Goal: Check status: Check status

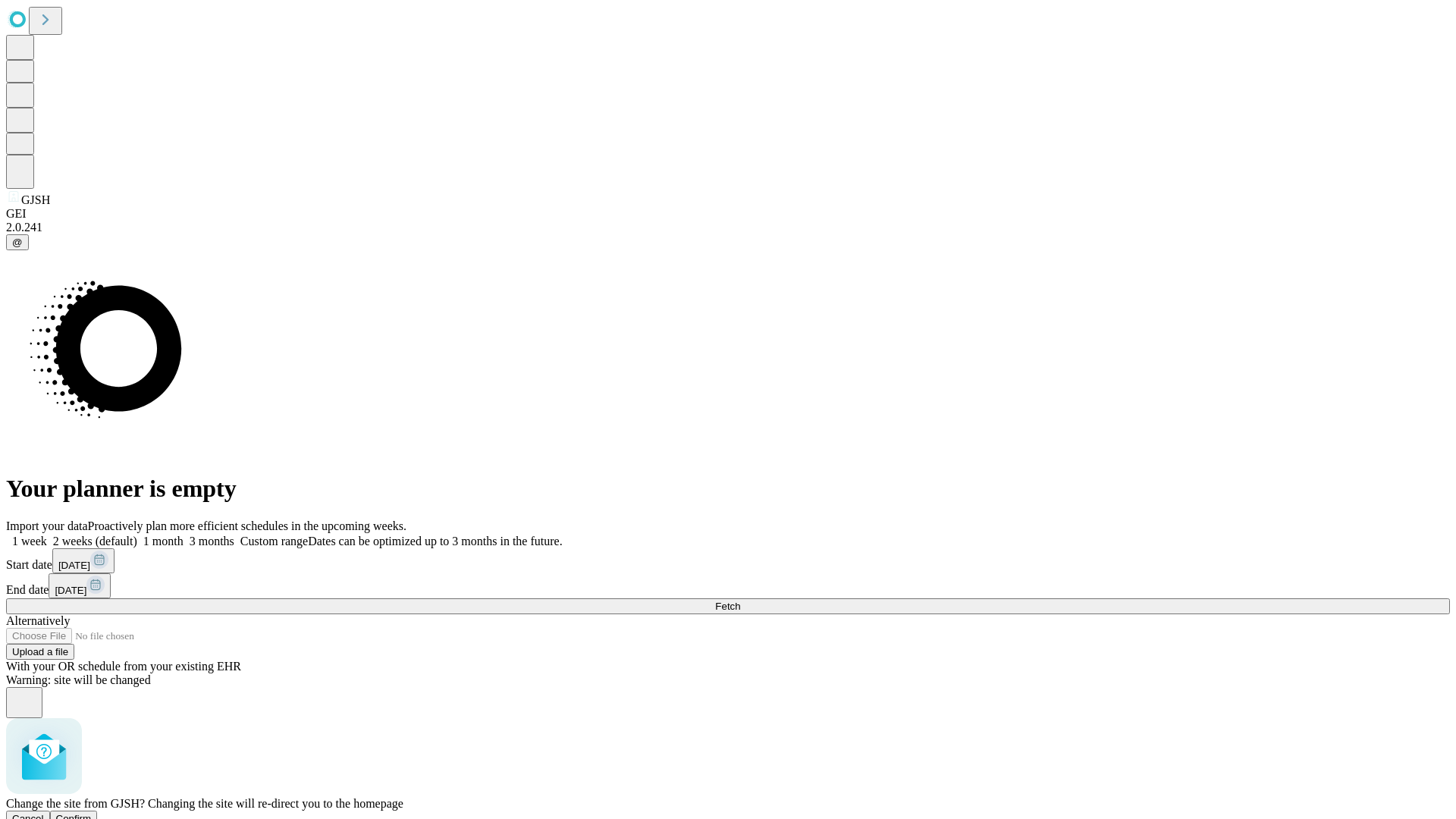
click at [92, 813] on span "Confirm" at bounding box center [73, 819] width 35 height 12
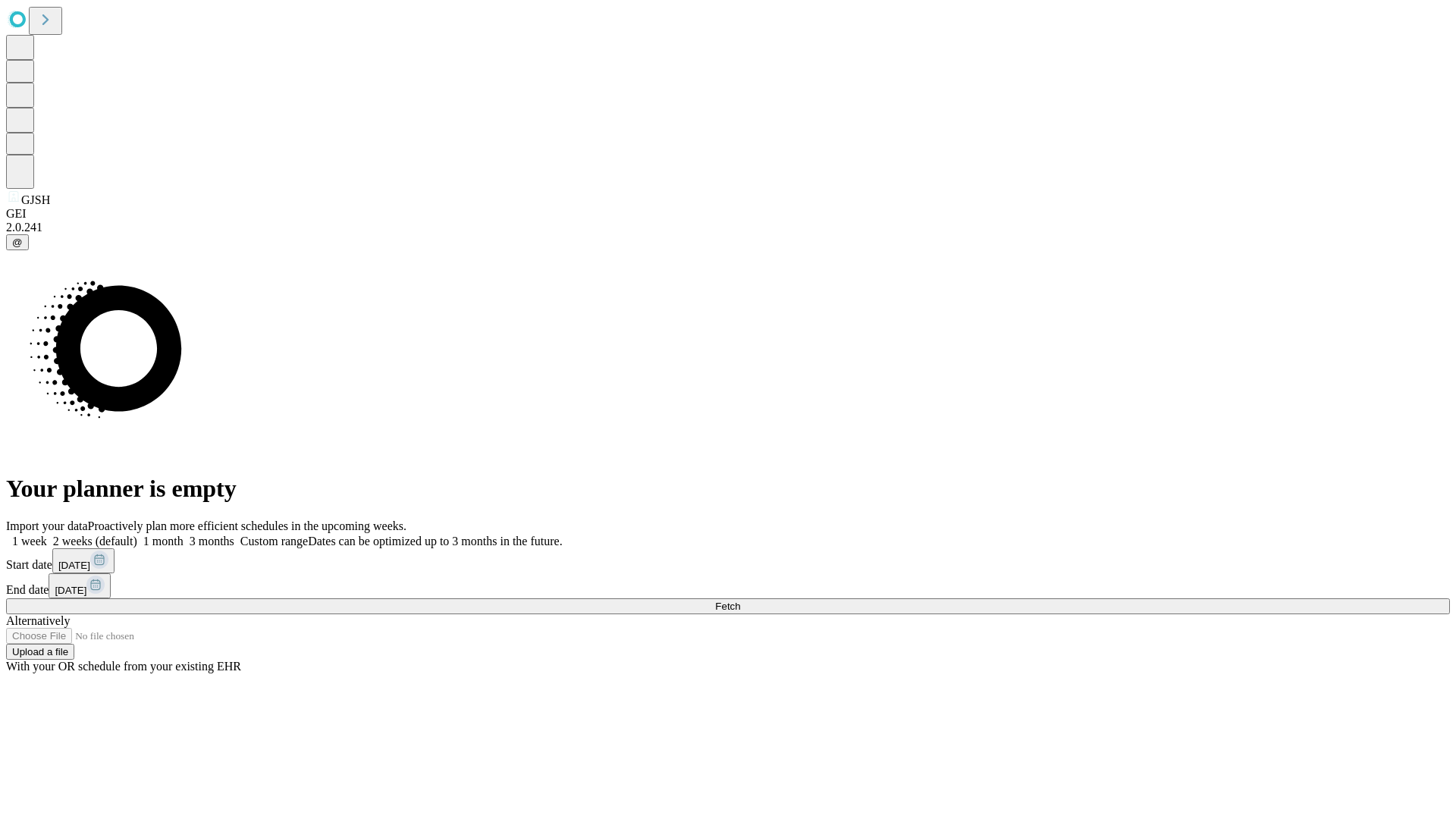
click at [47, 535] on label "1 week" at bounding box center [26, 541] width 41 height 13
click at [741, 601] on span "Fetch" at bounding box center [728, 606] width 25 height 12
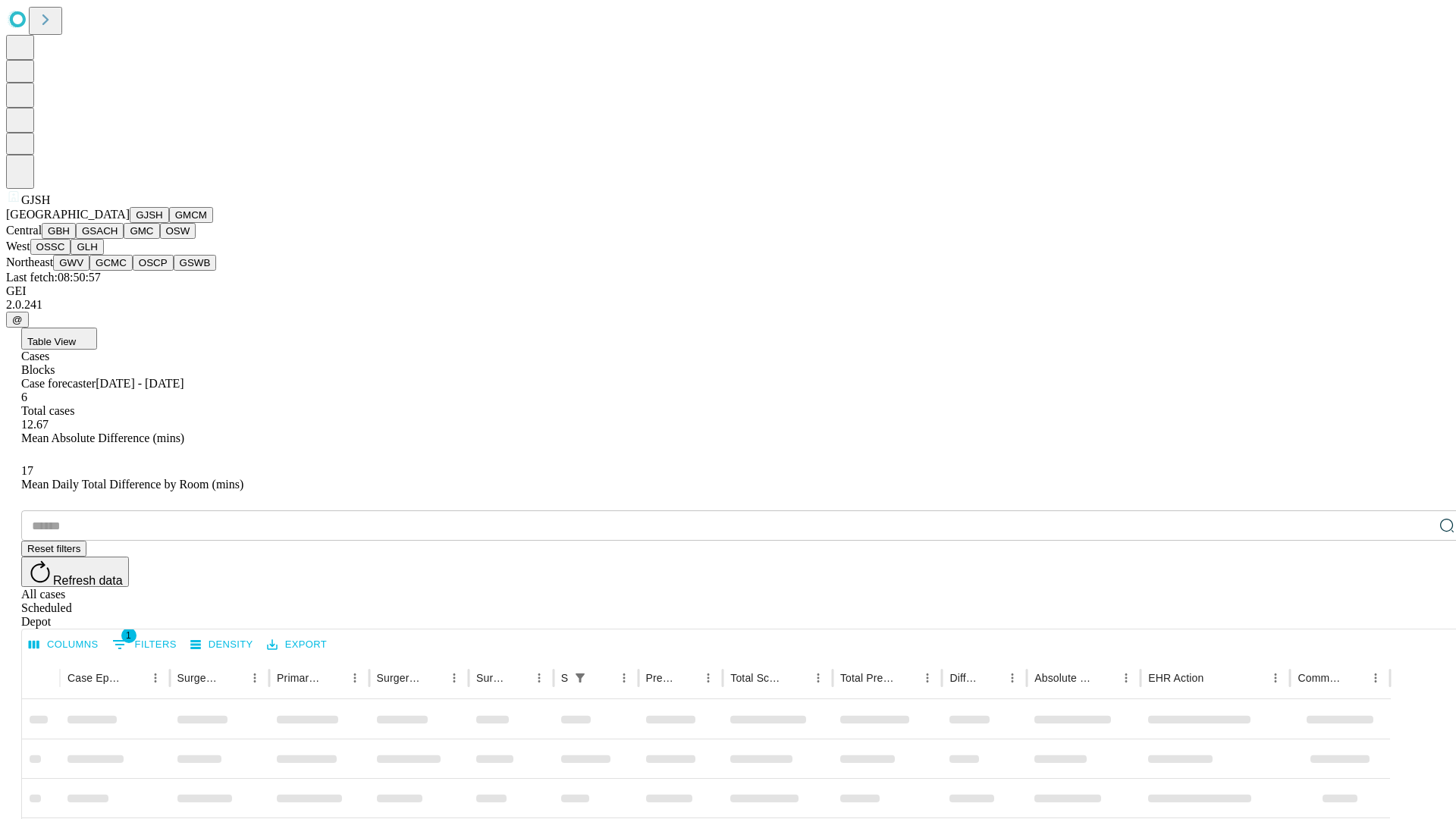
click at [170, 223] on button "GMCM" at bounding box center [191, 215] width 44 height 16
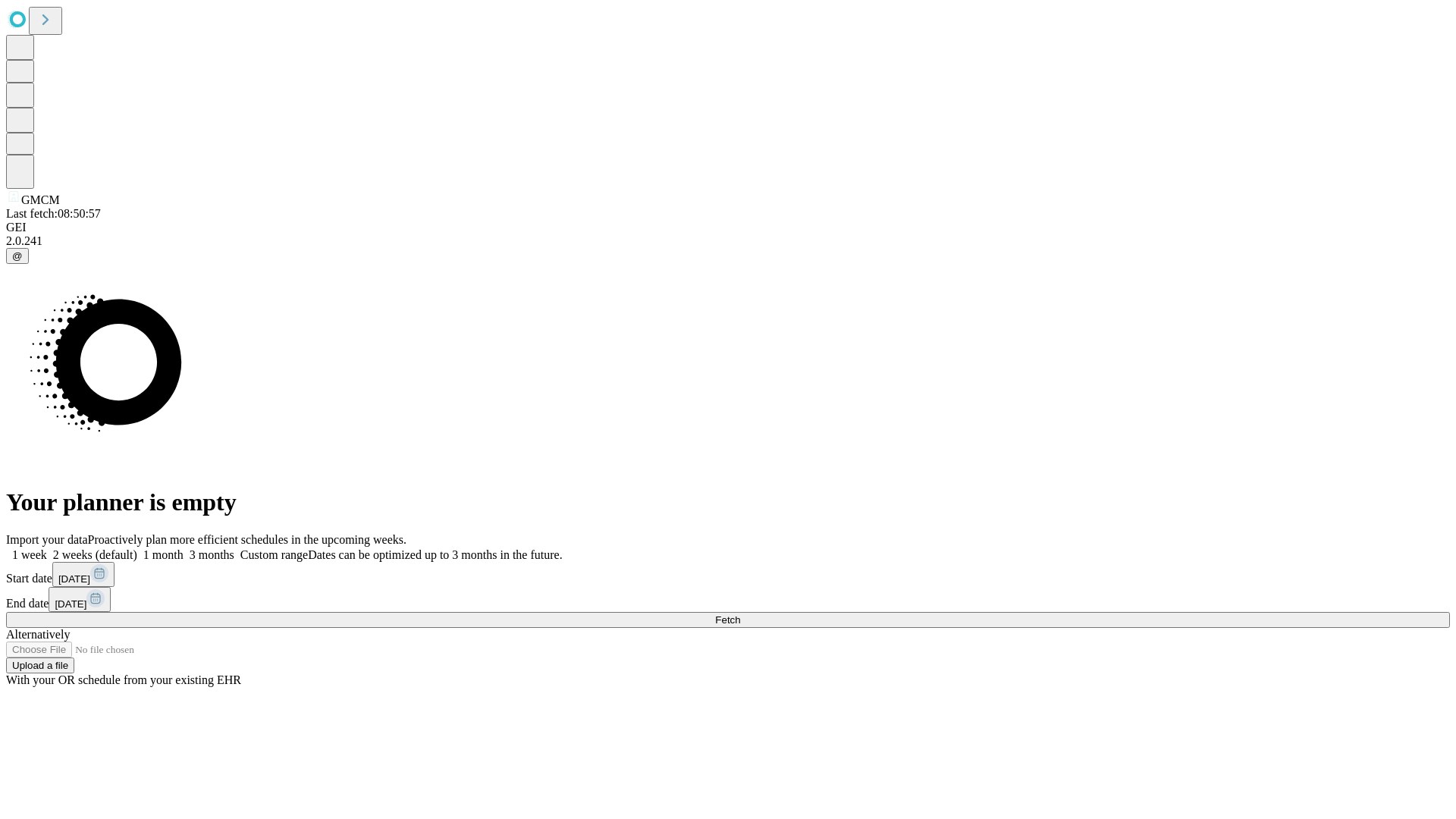
click at [47, 549] on label "1 week" at bounding box center [26, 554] width 41 height 13
click at [741, 614] on span "Fetch" at bounding box center [728, 620] width 25 height 12
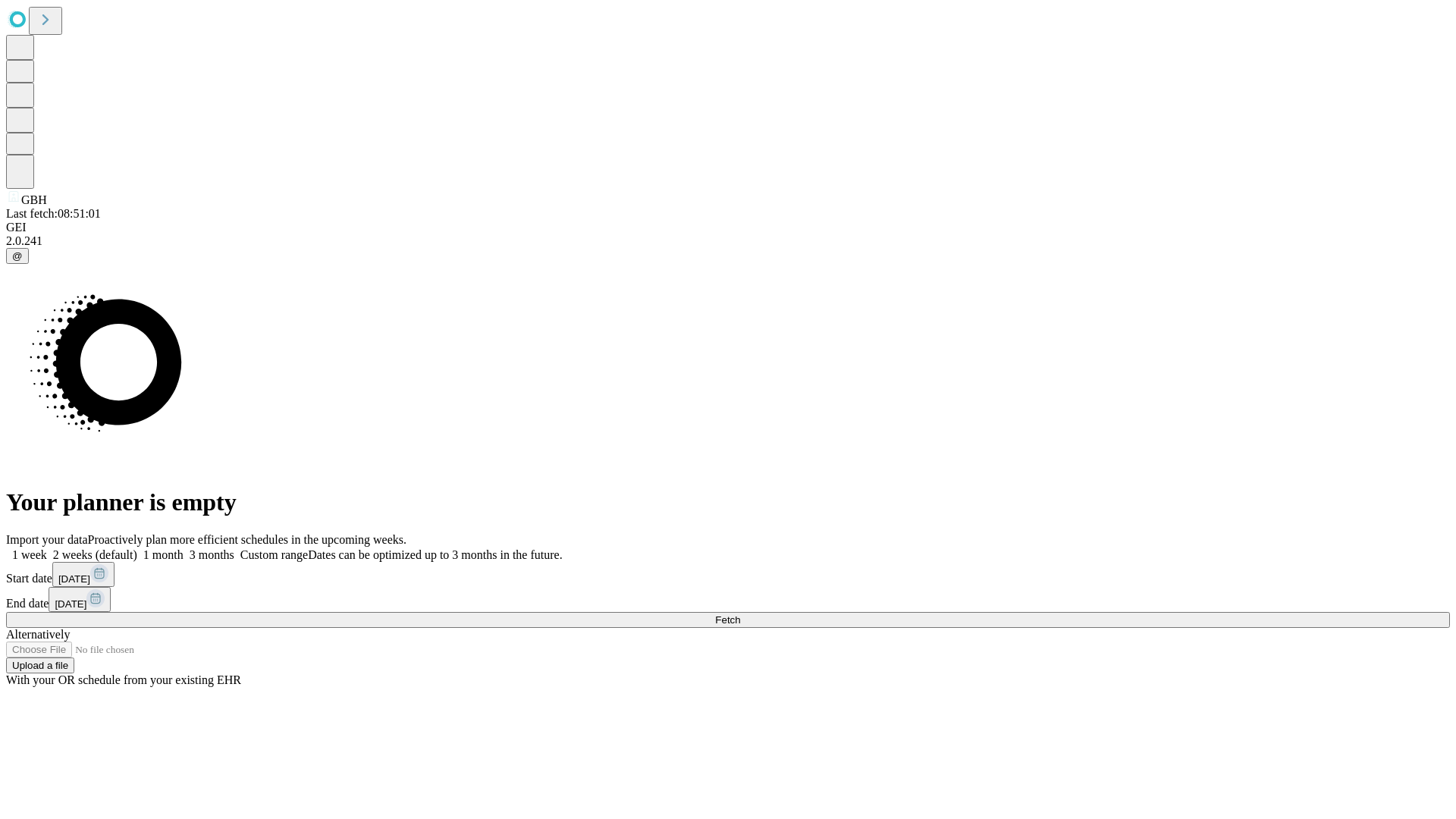
click at [47, 549] on label "1 week" at bounding box center [26, 554] width 41 height 13
click at [741, 614] on span "Fetch" at bounding box center [728, 620] width 25 height 12
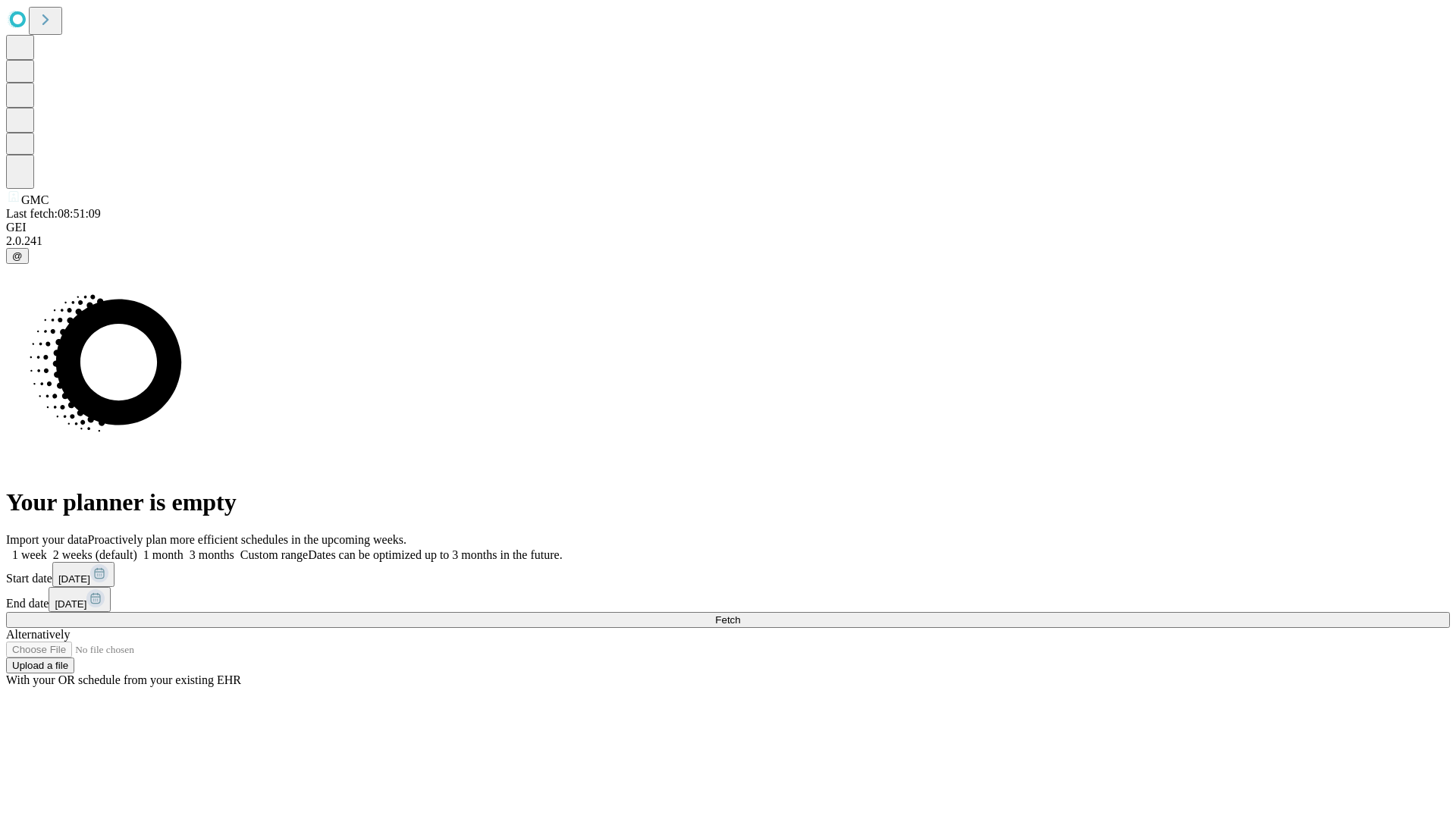
click at [47, 549] on label "1 week" at bounding box center [26, 554] width 41 height 13
click at [741, 614] on span "Fetch" at bounding box center [728, 620] width 25 height 12
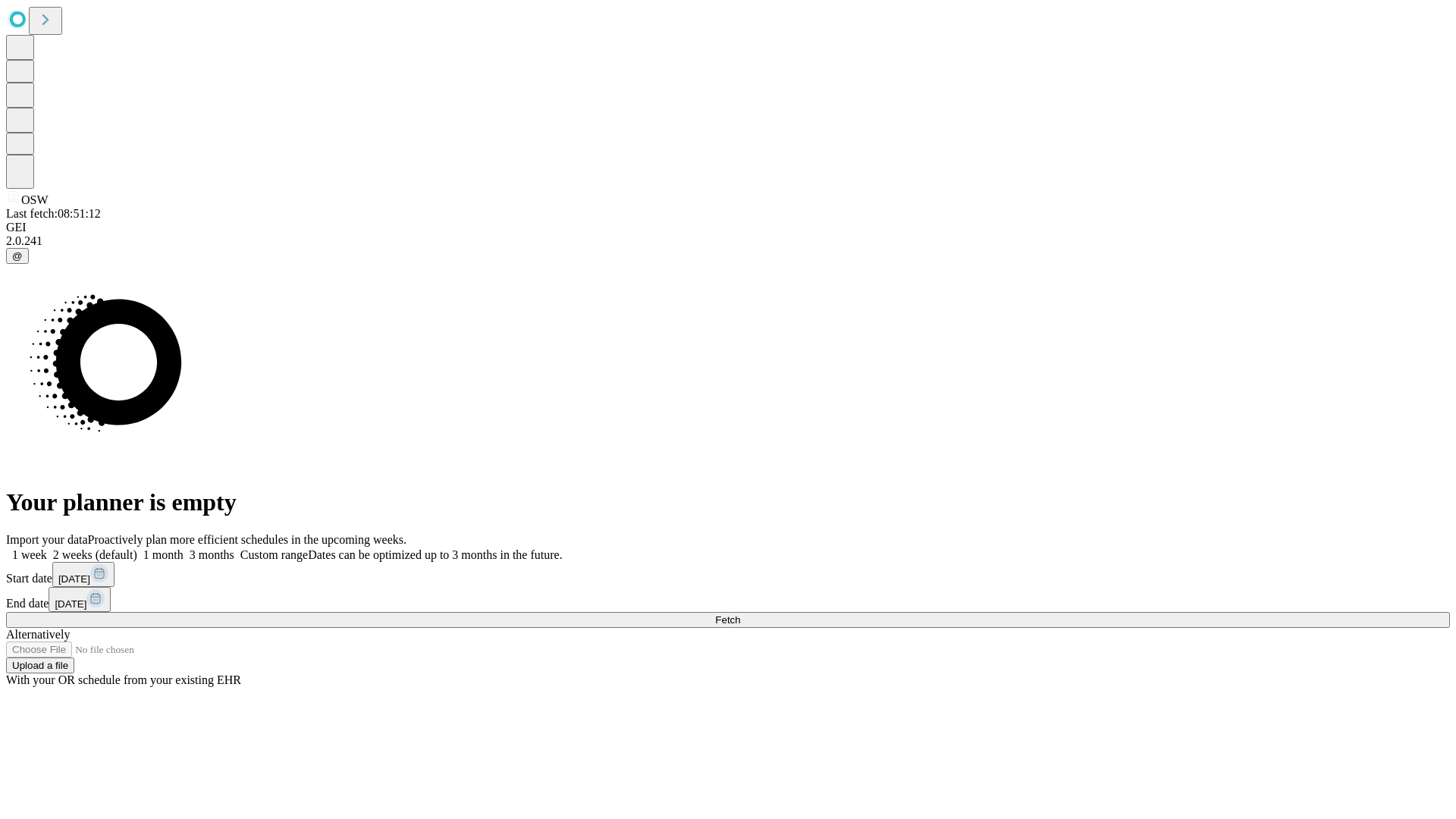
click at [47, 549] on label "1 week" at bounding box center [26, 554] width 41 height 13
click at [741, 614] on span "Fetch" at bounding box center [728, 620] width 25 height 12
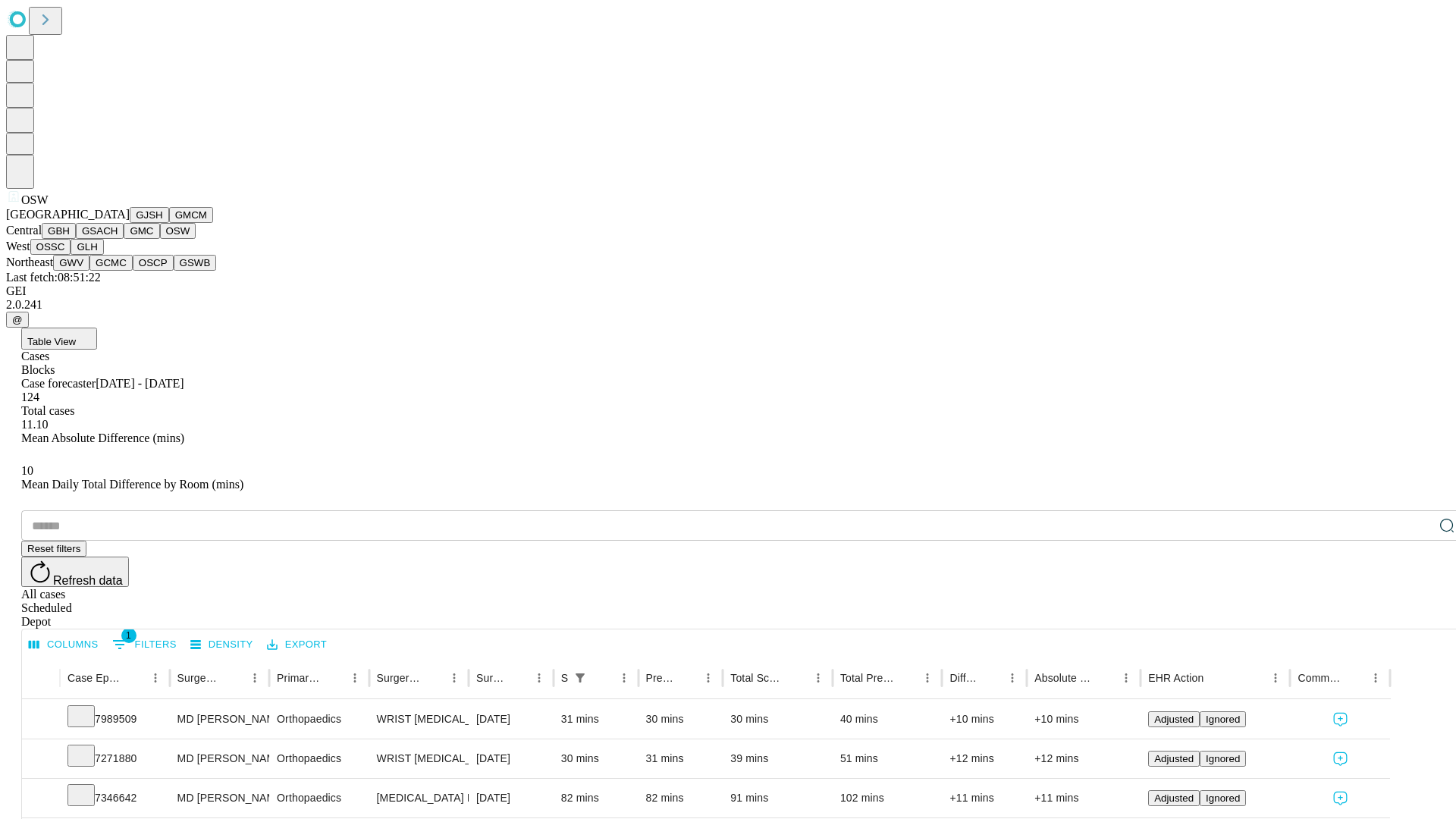
click at [72, 255] on button "OSSC" at bounding box center [51, 247] width 41 height 16
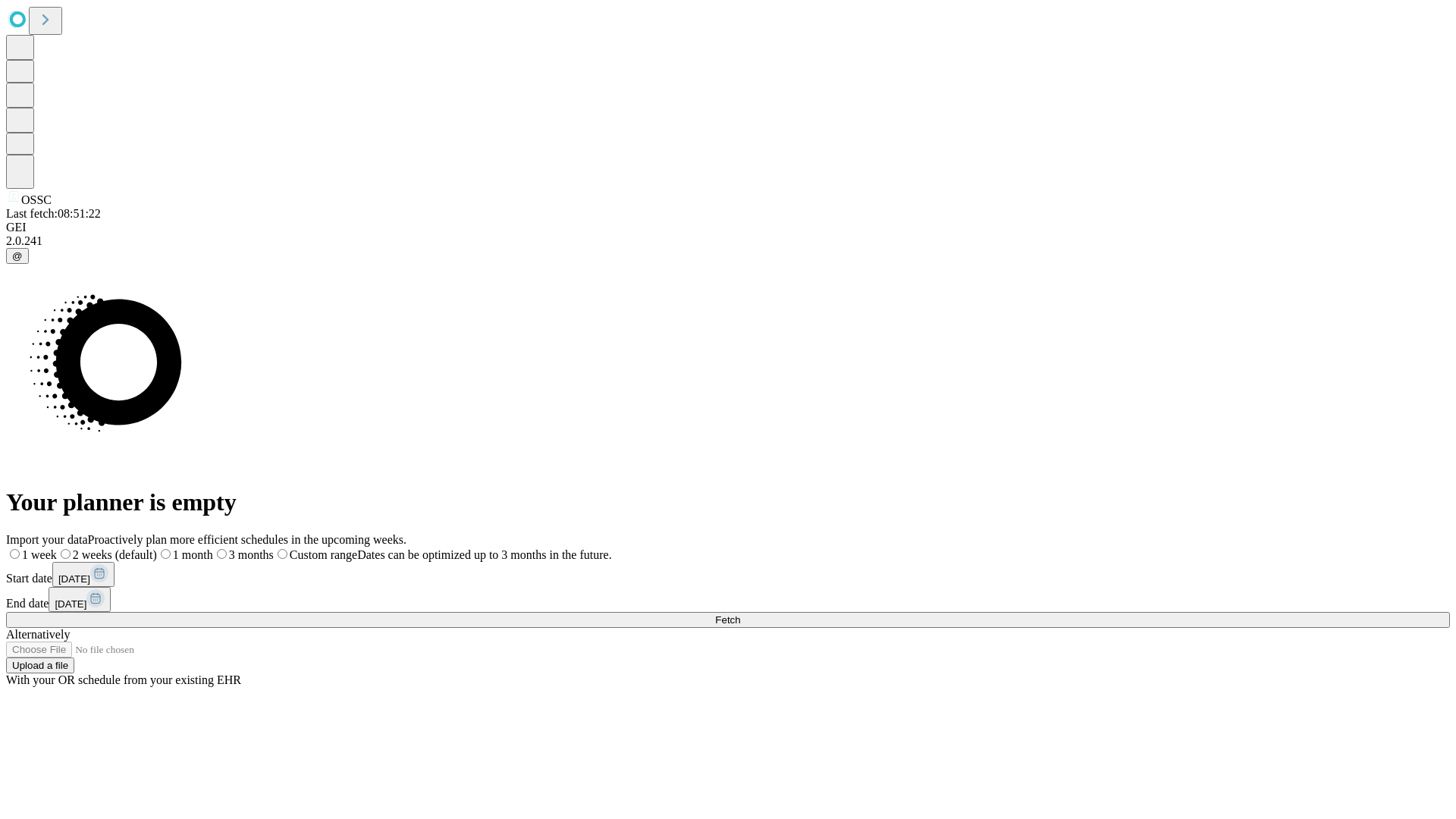
click at [57, 549] on label "1 week" at bounding box center [31, 554] width 51 height 13
click at [741, 614] on span "Fetch" at bounding box center [728, 620] width 25 height 12
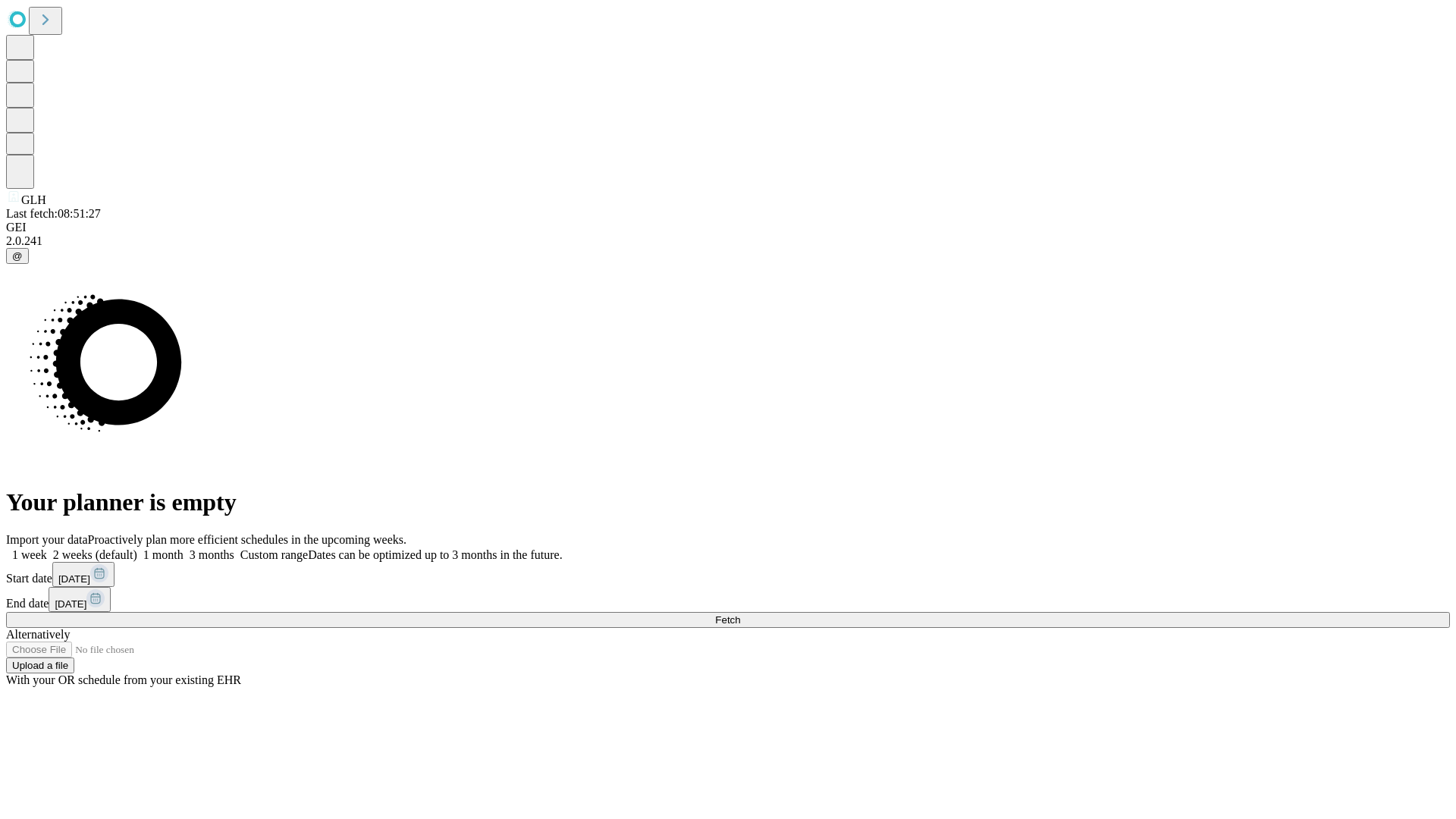
click at [47, 549] on label "1 week" at bounding box center [26, 554] width 41 height 13
click at [741, 614] on span "Fetch" at bounding box center [728, 620] width 25 height 12
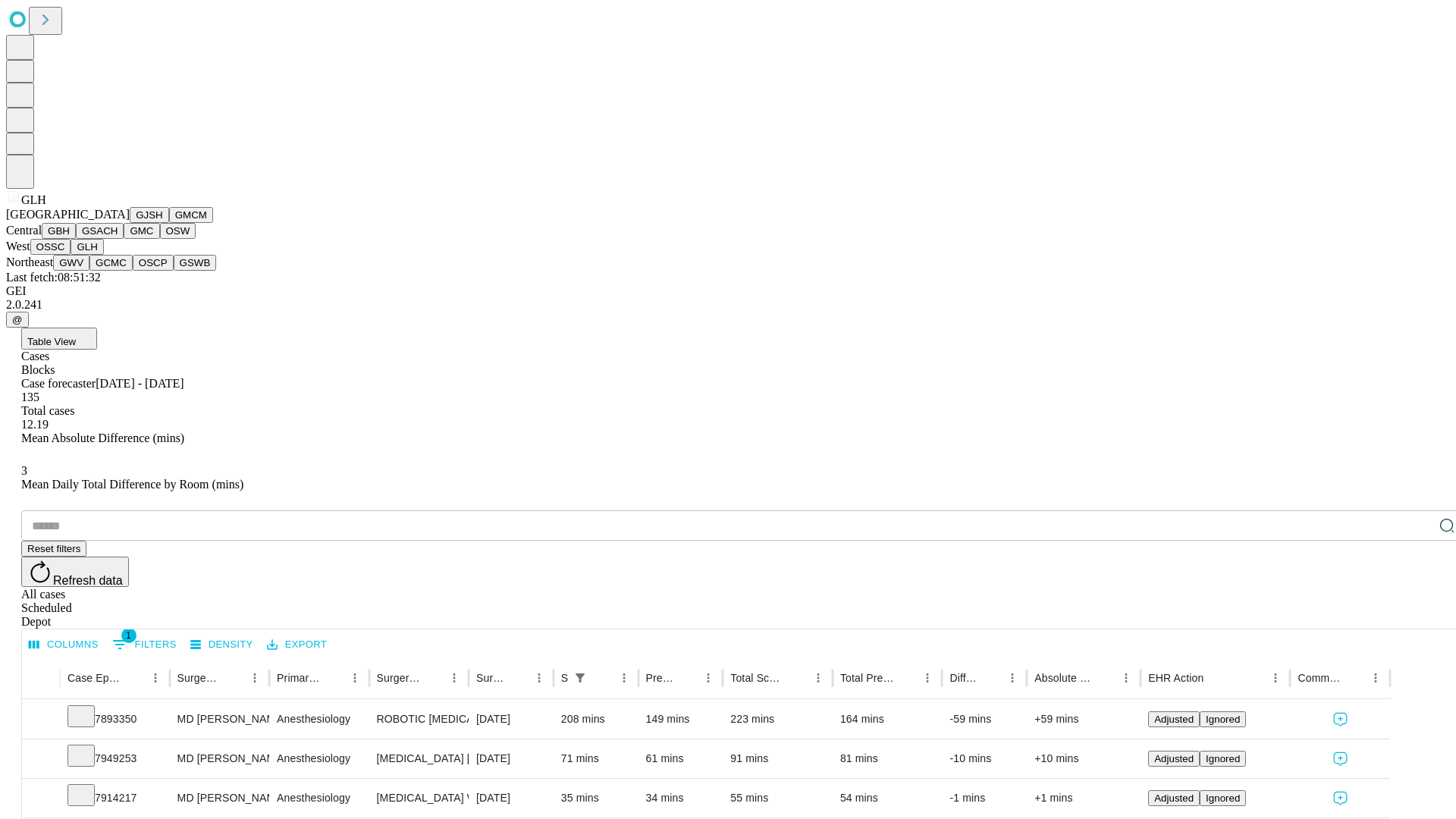
click at [89, 270] on button "GWV" at bounding box center [71, 263] width 36 height 16
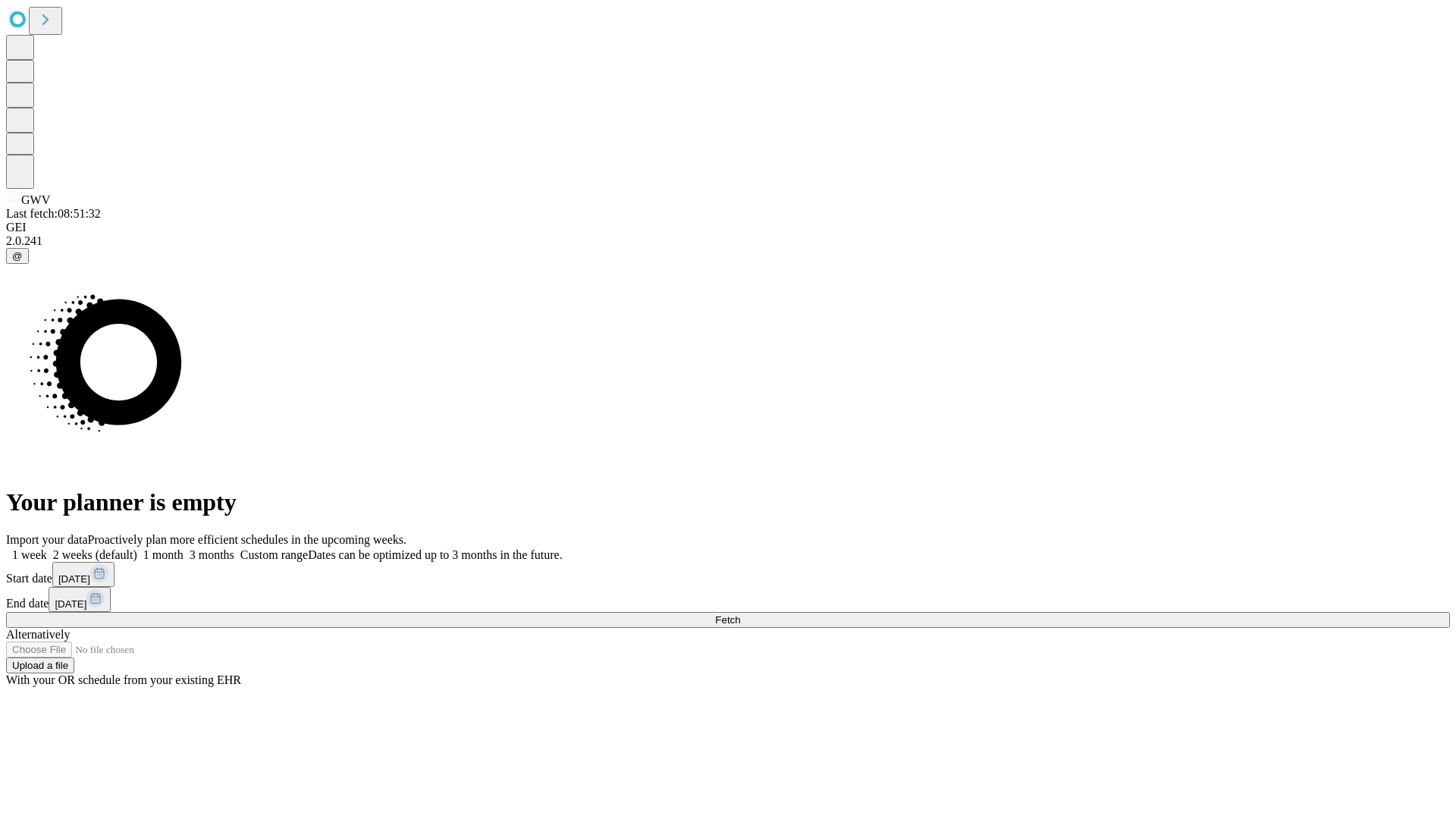
click at [47, 549] on label "1 week" at bounding box center [26, 554] width 41 height 13
click at [741, 614] on span "Fetch" at bounding box center [728, 620] width 25 height 12
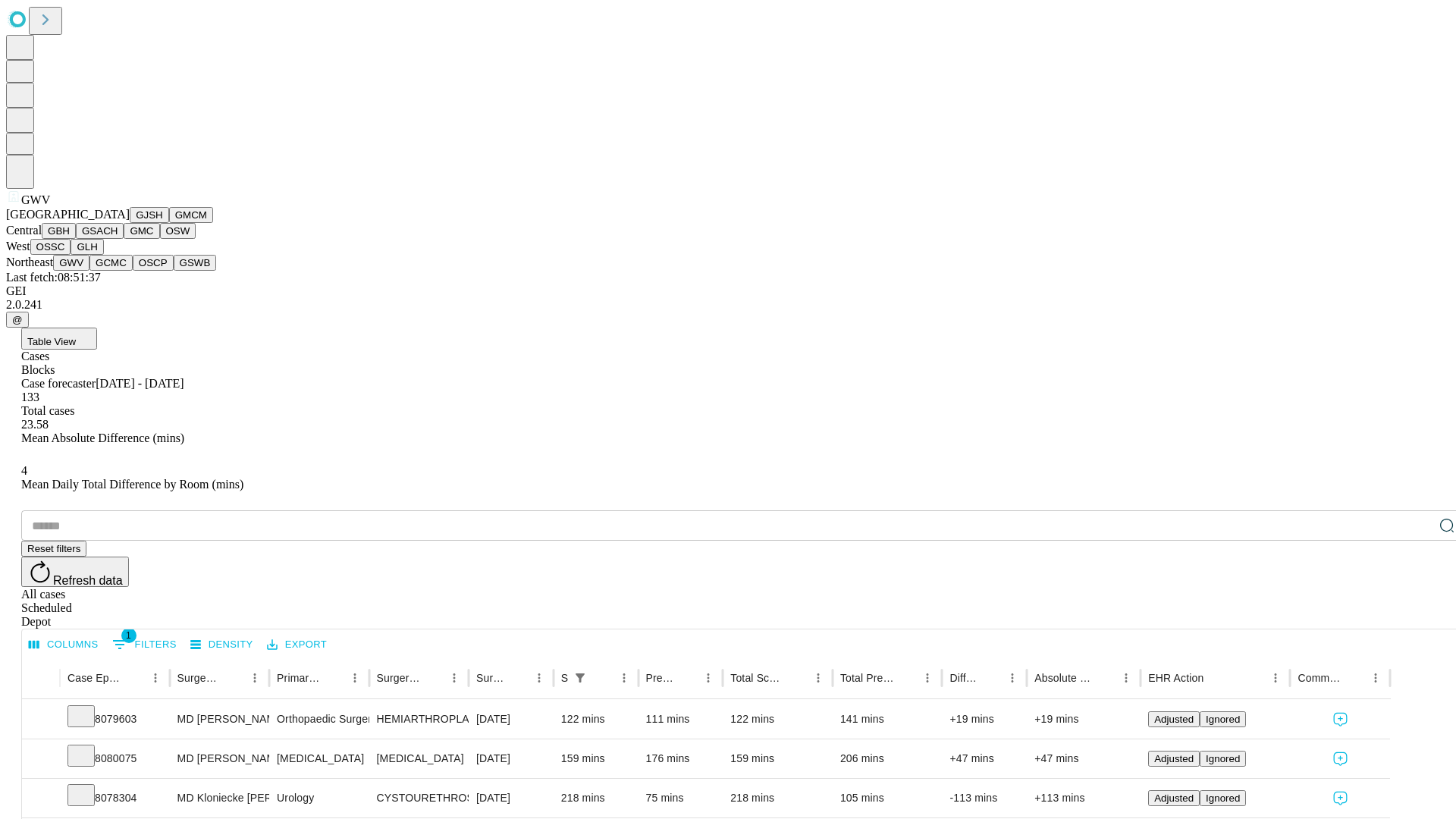
click at [118, 270] on button "GCMC" at bounding box center [111, 263] width 43 height 16
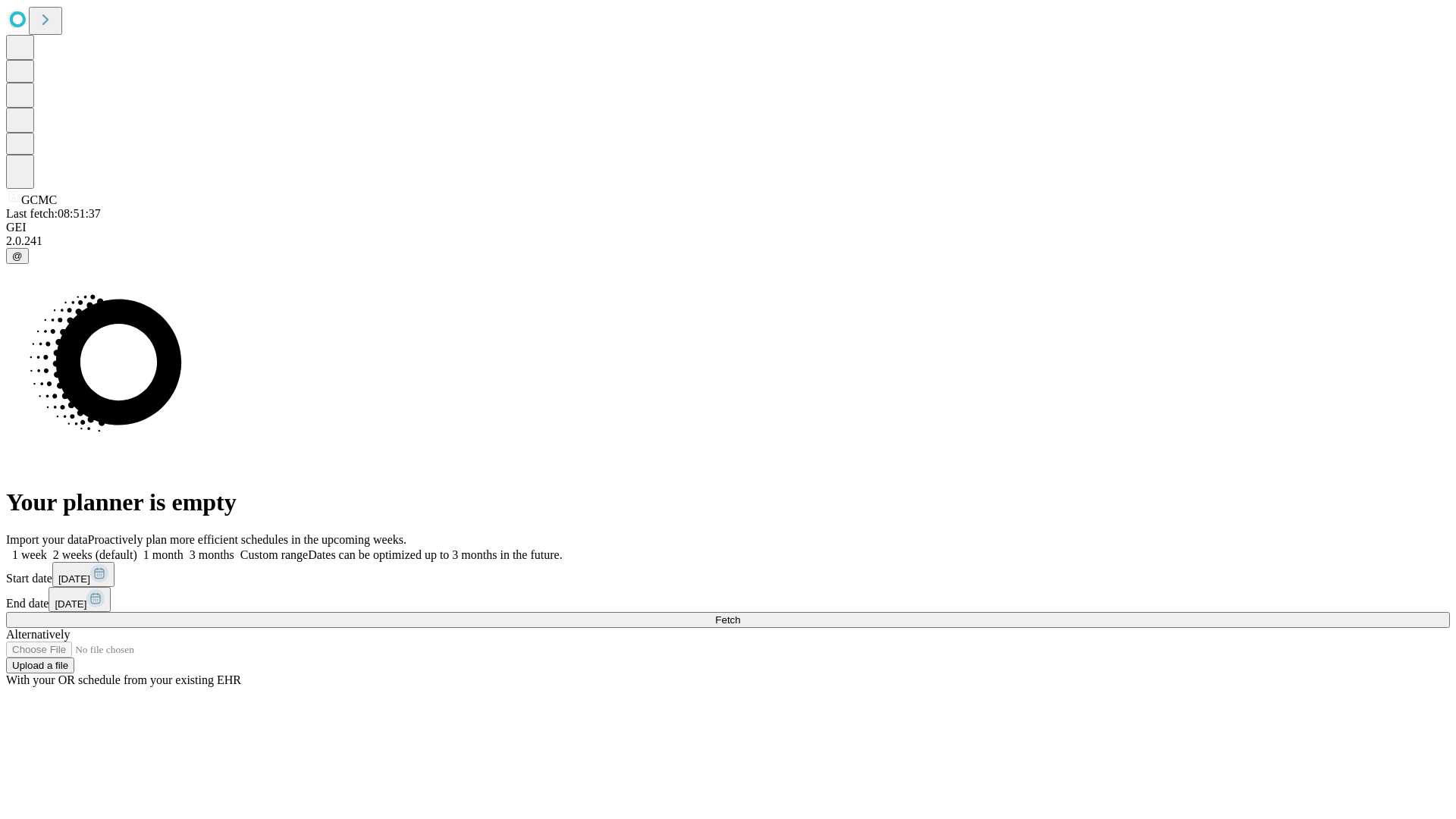
click at [47, 549] on label "1 week" at bounding box center [26, 554] width 41 height 13
click at [741, 614] on span "Fetch" at bounding box center [728, 620] width 25 height 12
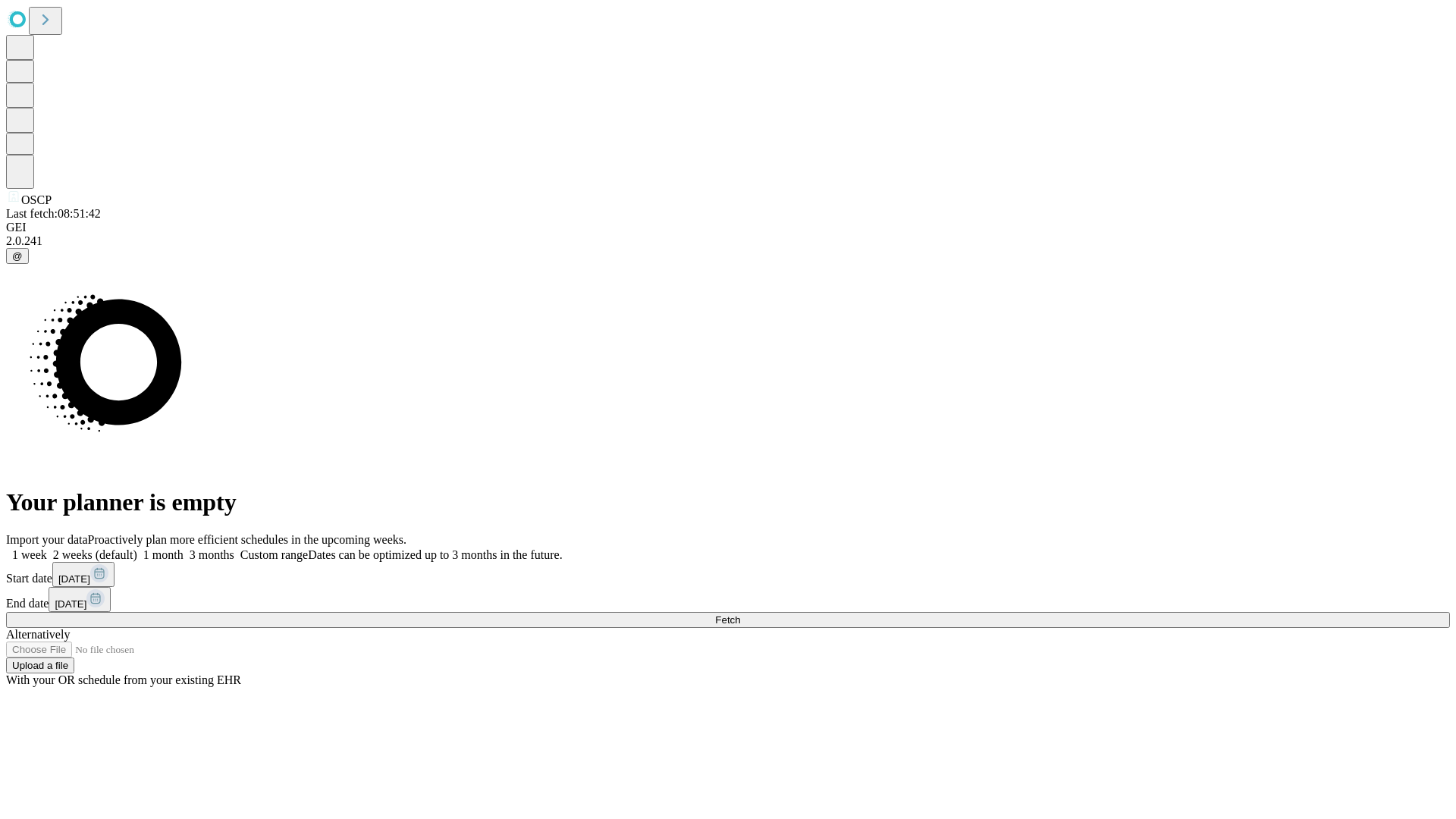
click at [741, 614] on span "Fetch" at bounding box center [728, 620] width 25 height 12
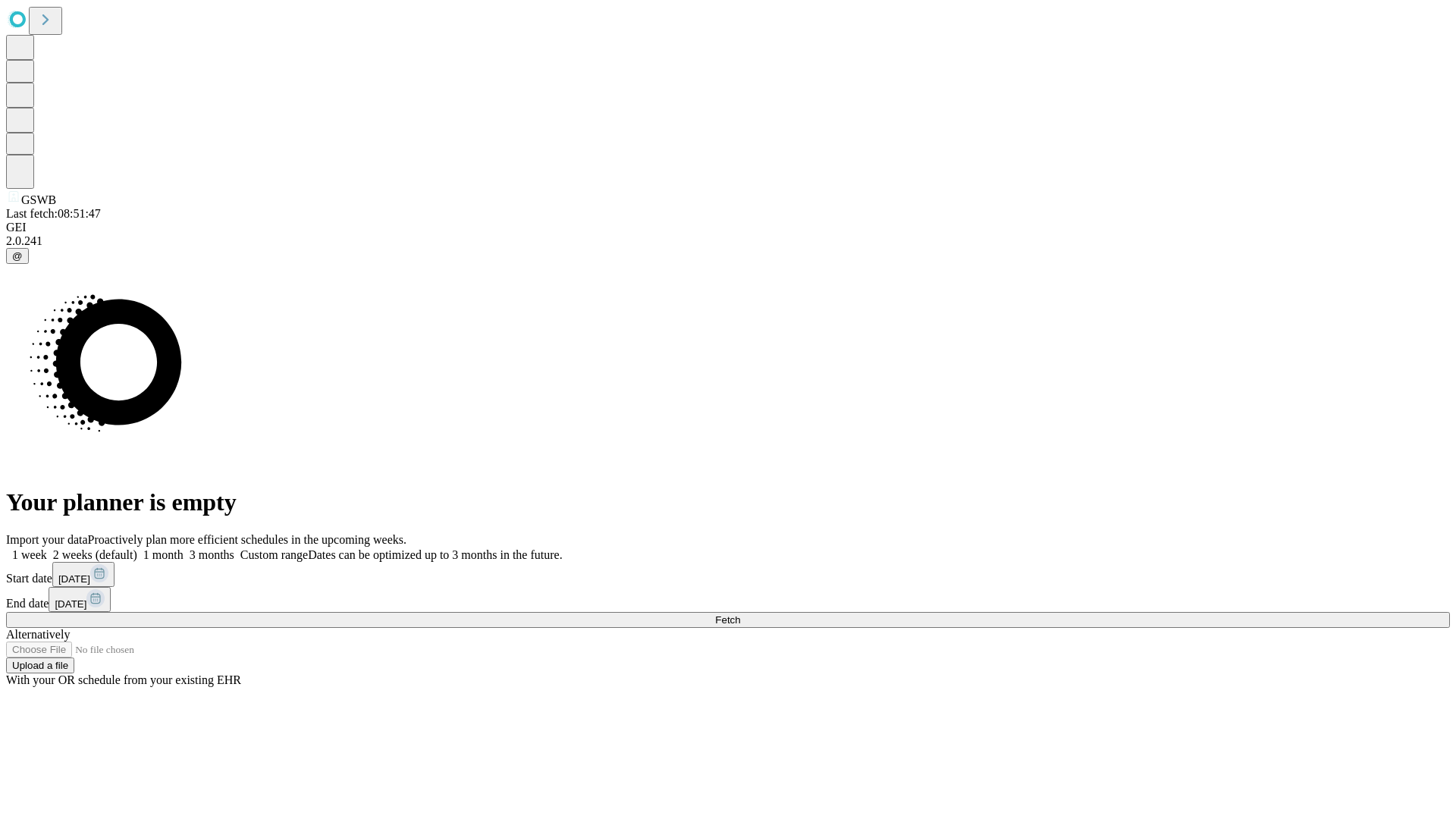
click at [47, 549] on label "1 week" at bounding box center [26, 554] width 41 height 13
click at [741, 614] on span "Fetch" at bounding box center [728, 620] width 25 height 12
